Goal: Information Seeking & Learning: Learn about a topic

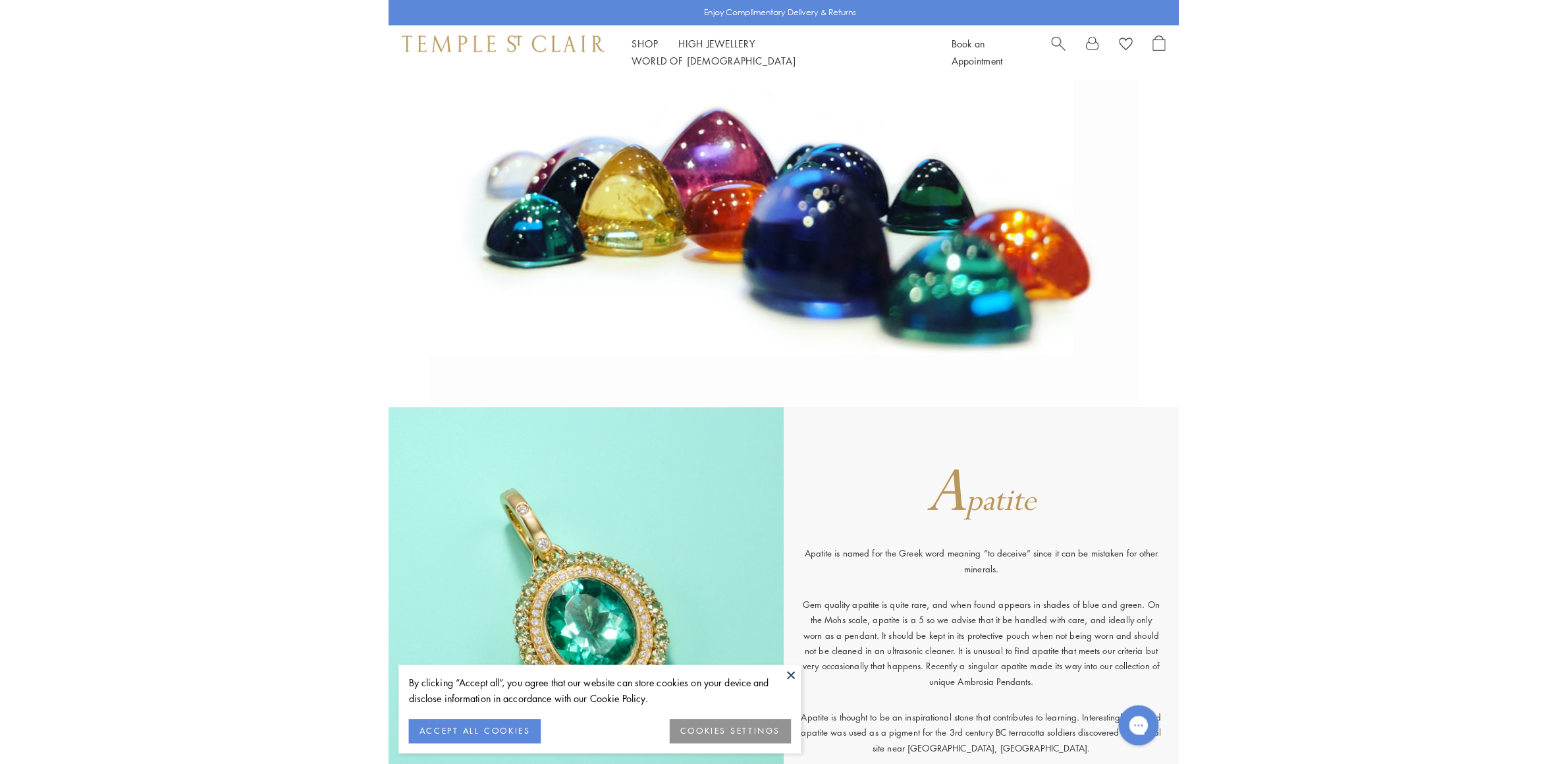
scroll to position [329, 0]
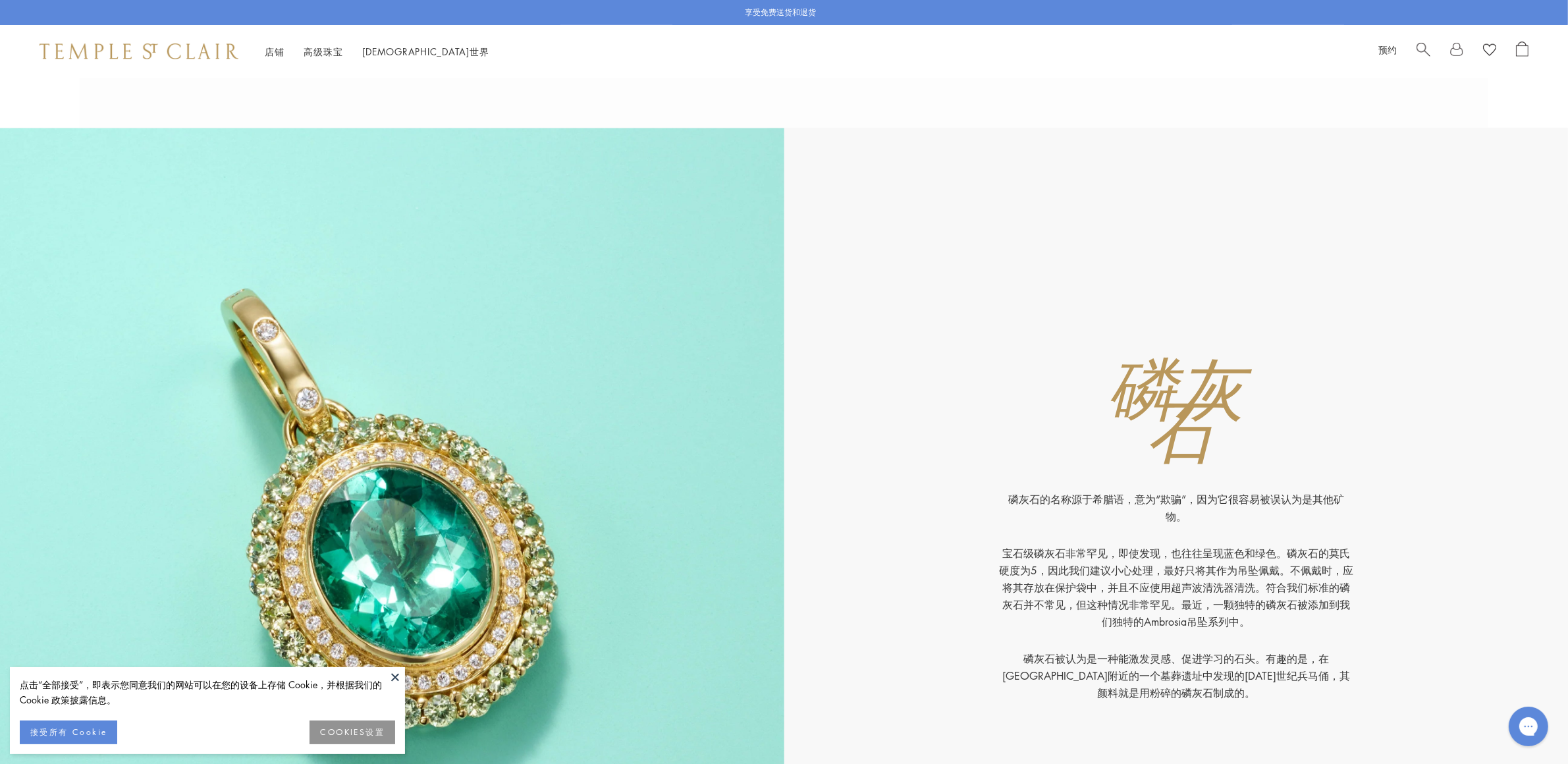
scroll to position [906, 0]
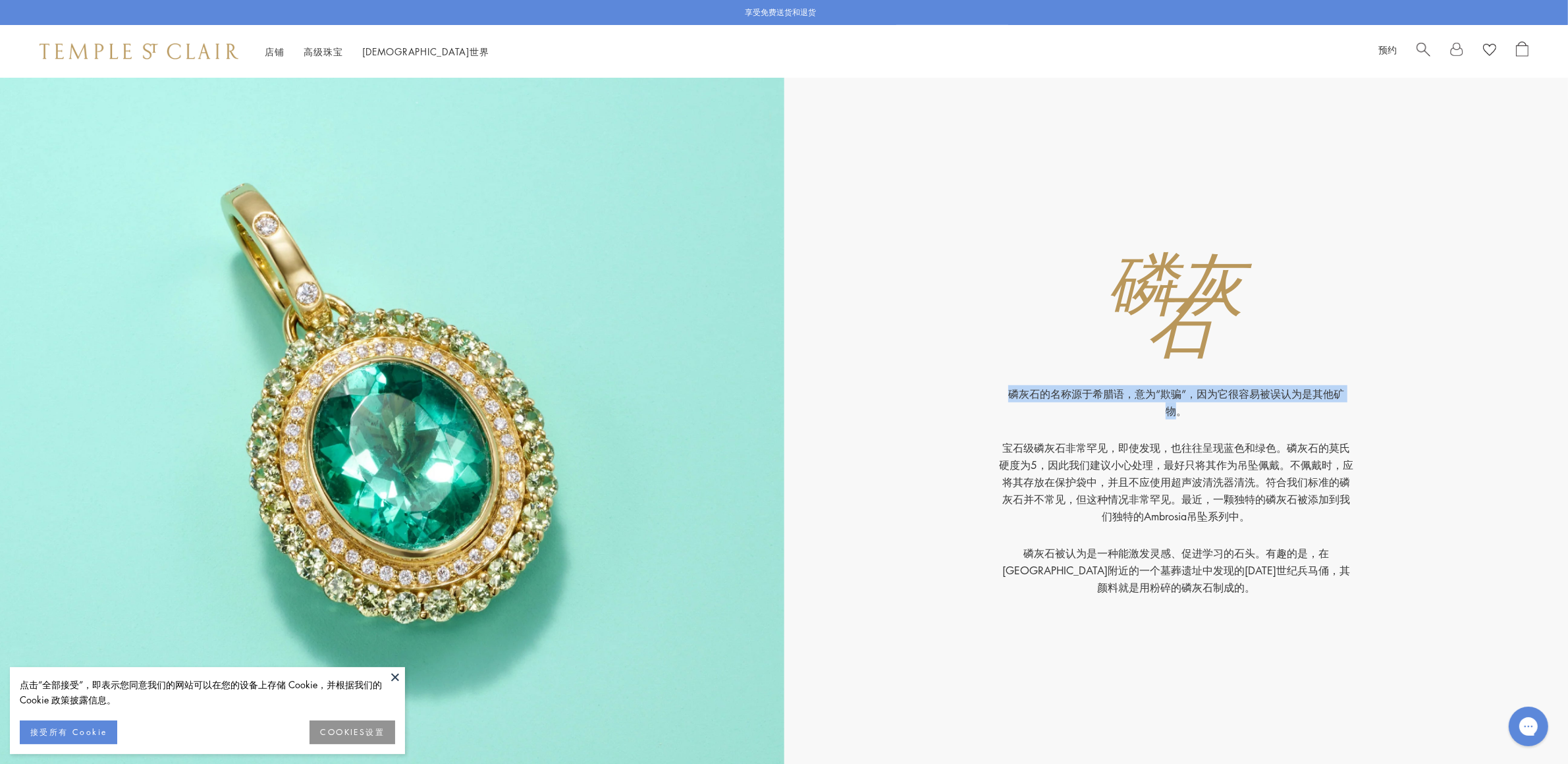
drag, startPoint x: 1009, startPoint y: 400, endPoint x: 1175, endPoint y: 409, distance: 166.2
click at [1175, 409] on p "磷灰石的名称源于希腊语，意为“欺骗”，因为它很容易被误认为是其他矿物。" at bounding box center [1175, 412] width 355 height 54
copy font "磷灰石的名称源于希腊语，意为“欺骗”，因为它很容易被误认为是其他矿物"
click at [1108, 446] on font "宝石级磷灰石非常罕见，即使发现，也往往呈现蓝色和绿色。磷灰石的莫氏硬度为5，因此我们建议小心处理，最好只将其作为吊坠佩戴。不佩戴时，应将其存放在保护袋中，并且…" at bounding box center [1176, 482] width 355 height 83
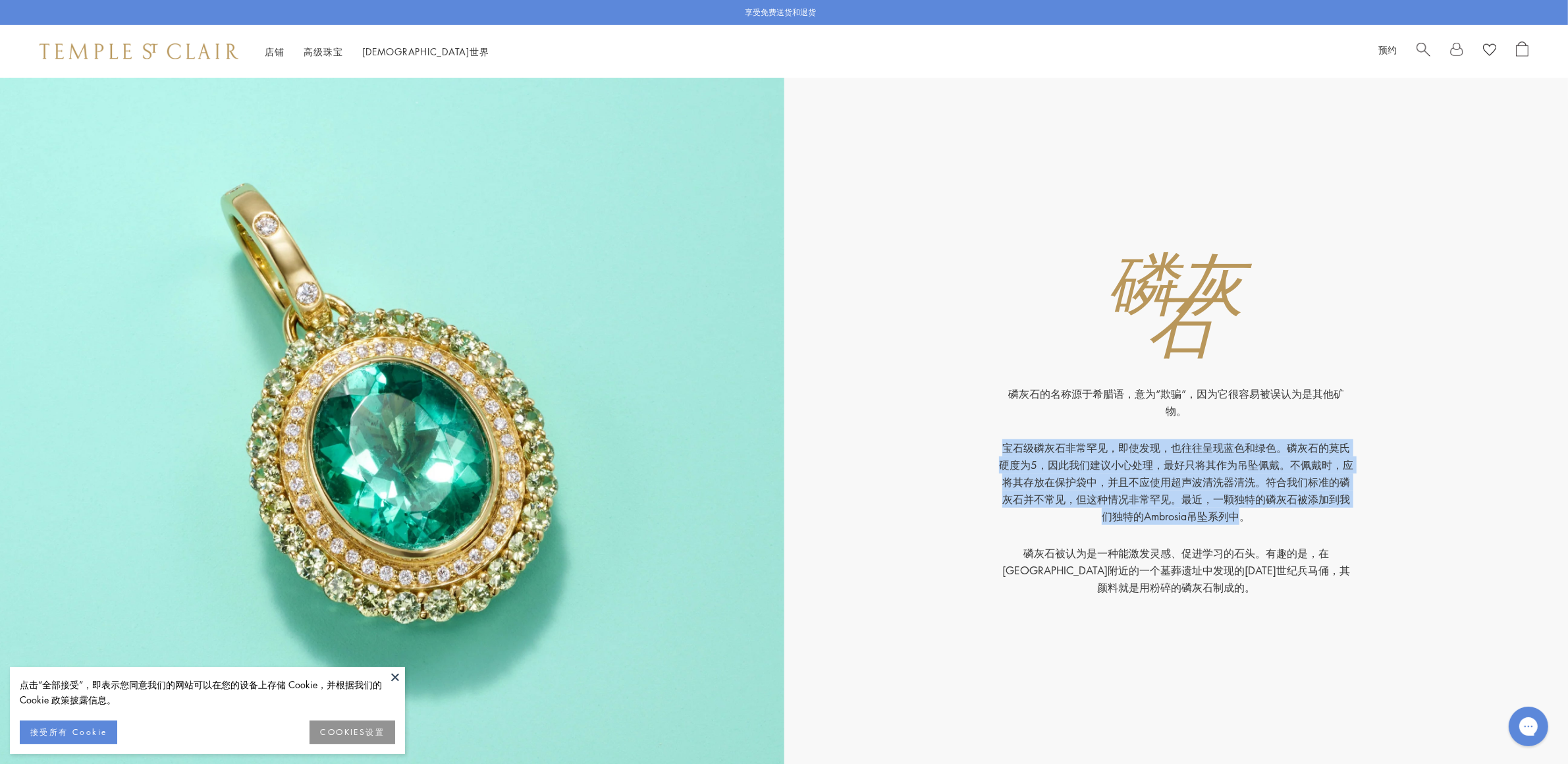
drag, startPoint x: 992, startPoint y: 446, endPoint x: 1236, endPoint y: 512, distance: 252.8
click at [1236, 512] on div "磷灰石的名称源于希腊语，意为“欺骗”，因为它很容易被误认为是其他矿物。 宝石级磷灰石非常罕见，即使发现，也往往呈现蓝色和绿色。磷灰石的莫氏硬度为5，因此我们建…" at bounding box center [1176, 477] width 382 height 237
copy font "宝石级磷灰石非常罕见，即使发现，也往往呈现蓝色和绿色。磷灰石的莫氏硬度为5，因此我们建议小心处理，最好只将其作为吊坠佩戴。不佩戴时，应将其存放在保护袋中，并且…"
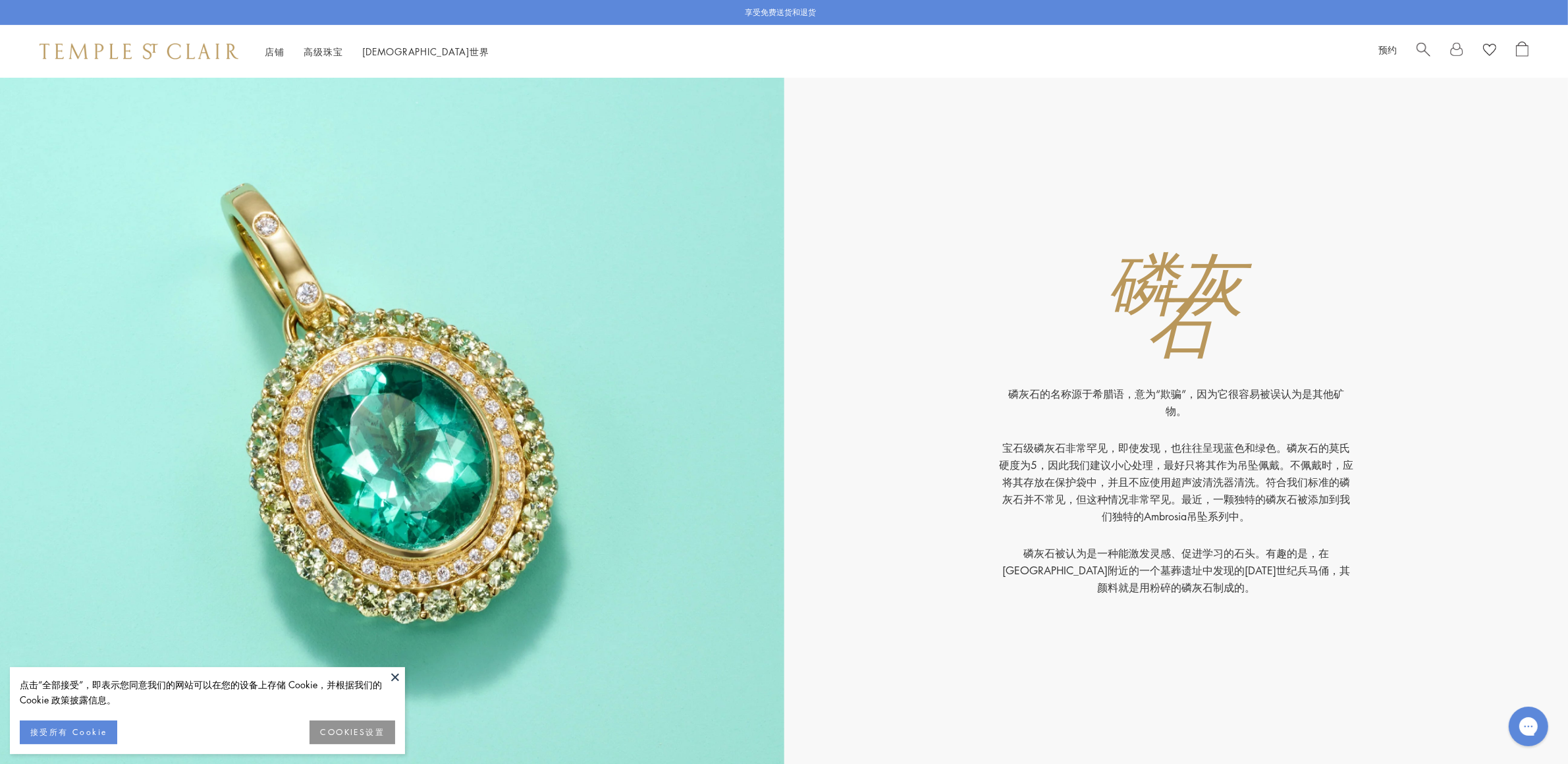
click at [920, 595] on div "磷灰石 ​ 磷灰石的名称源于希腊语，意为“欺骗”，因为它很容易被误认为是其他矿物。 宝石级磷灰石非常罕见，即使发现，也往往呈现蓝色和绿色。磷灰石的莫氏硬度为5…" at bounding box center [1176, 435] width 784 height 825
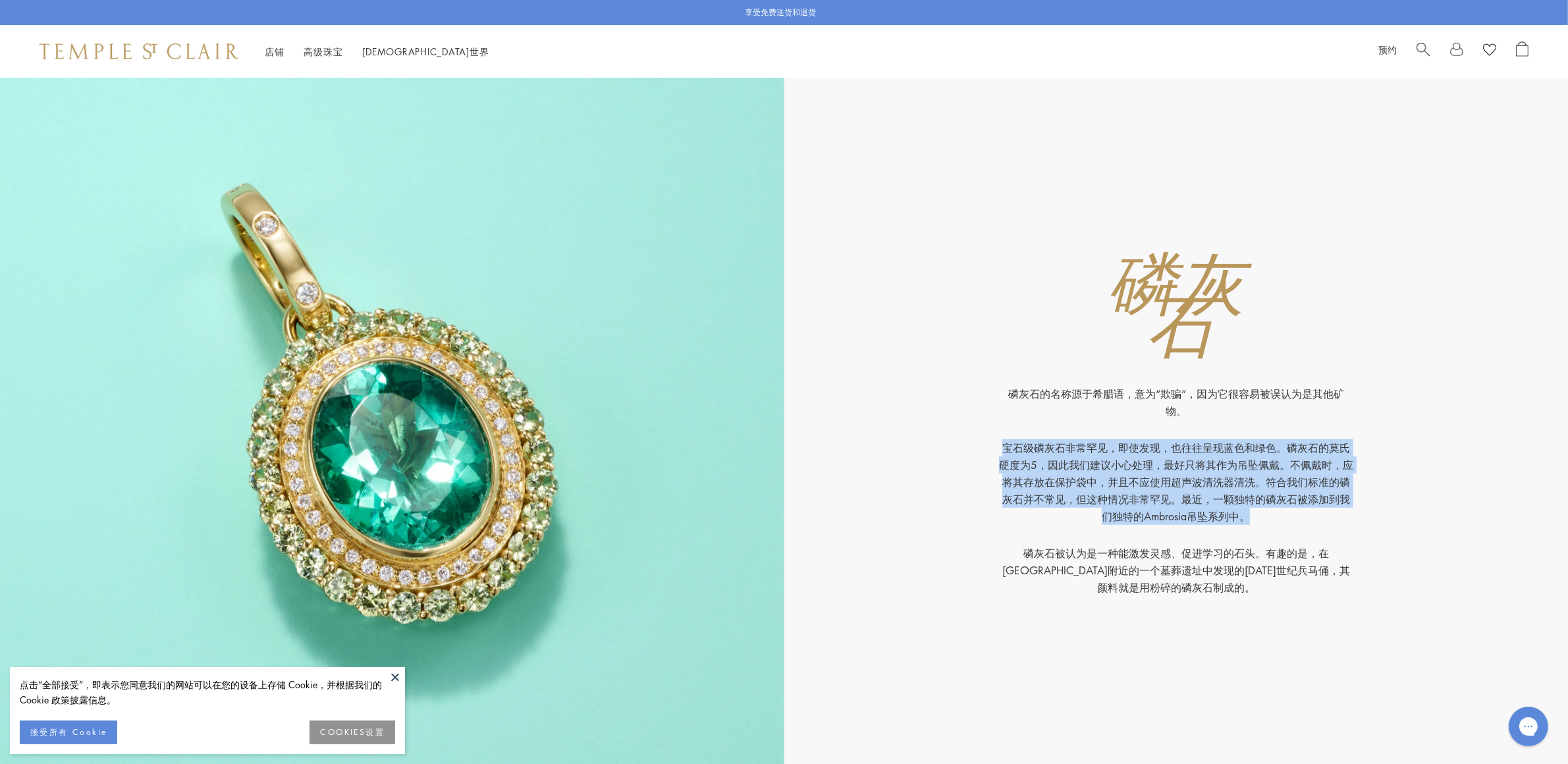
drag, startPoint x: 1001, startPoint y: 442, endPoint x: 1318, endPoint y: 510, distance: 324.2
click at [1318, 510] on p "宝石级磷灰石非常罕见，即使发现，也往往呈现蓝色和绿色。磷灰石的莫氏硬度为5，因此我们建议小心处理，最好只将其作为吊坠佩戴。不佩戴时，应将其存放在保护袋中，并且…" at bounding box center [1175, 491] width 355 height 105
copy font "宝石级磷灰石非常罕见，即使发现，也往往呈现蓝色和绿色。磷灰石的莫氏硬度为5，因此我们建议小心处理，最好只将其作为吊坠佩戴。不佩戴时，应将其存放在保护袋中，并且…"
